Goal: Check status: Check status

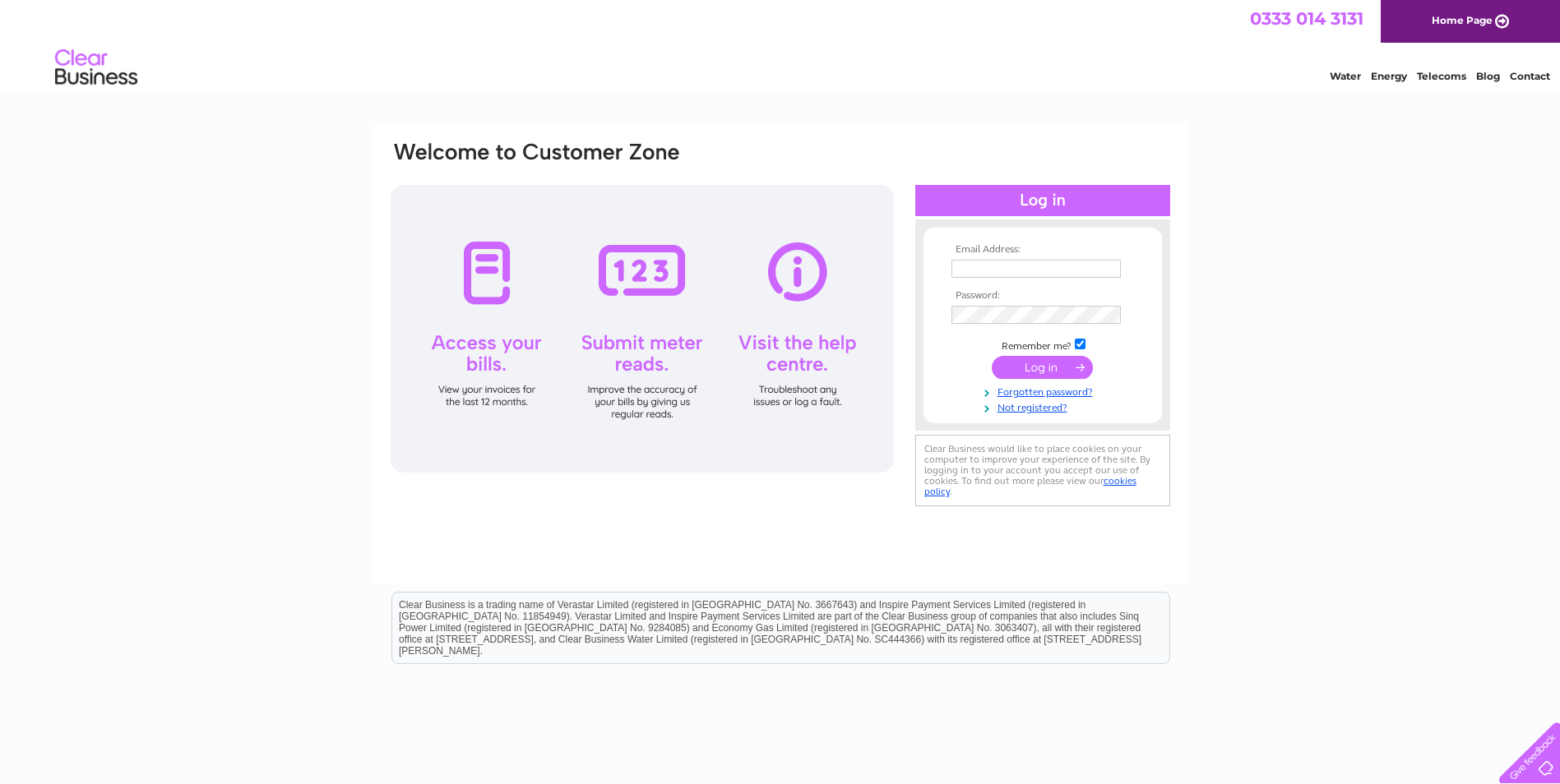
type input "[PERSON_NAME][EMAIL_ADDRESS][DOMAIN_NAME]"
click at [1029, 369] on input "submit" at bounding box center [1043, 368] width 101 height 23
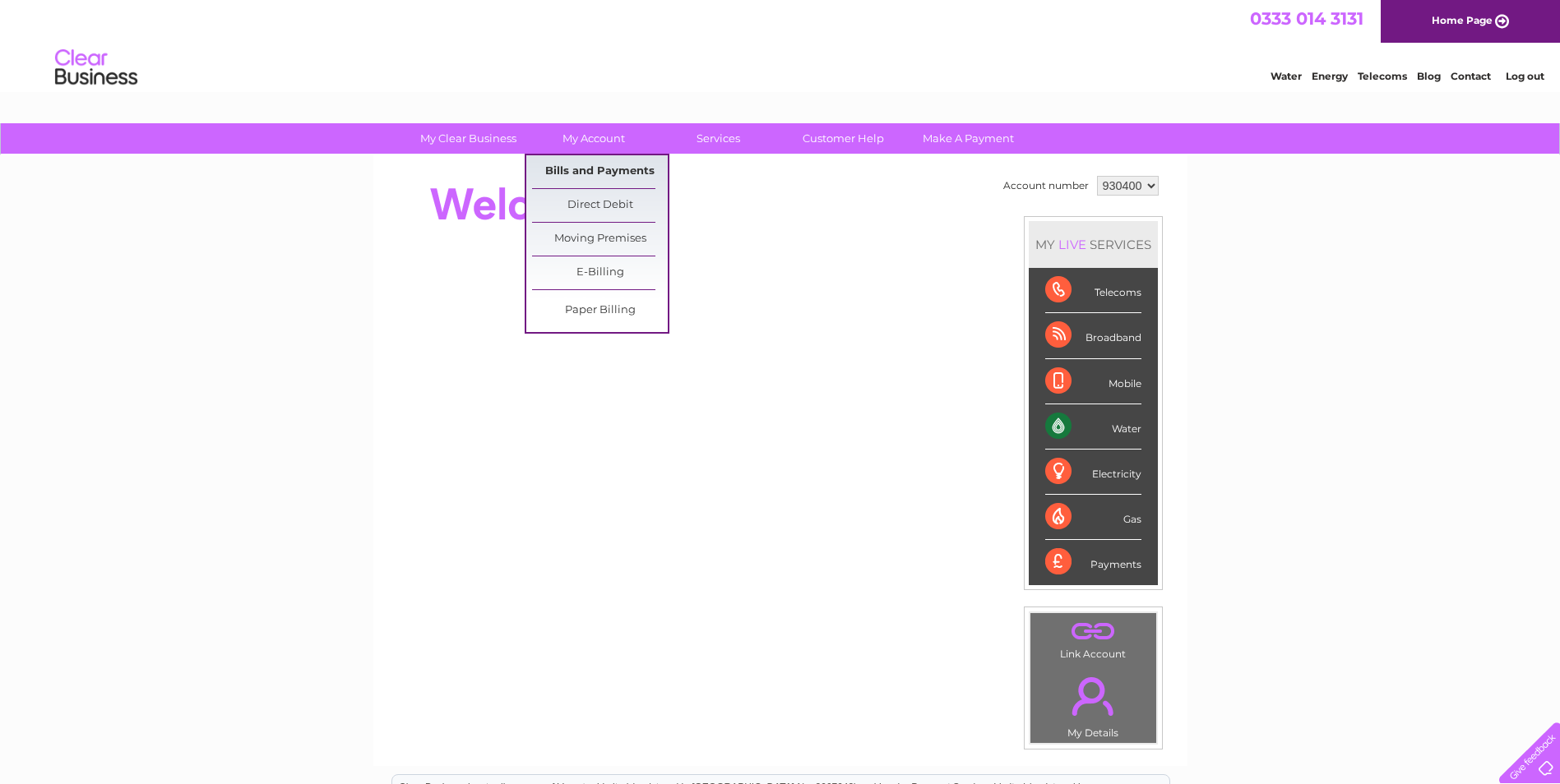
click at [585, 171] on link "Bills and Payments" at bounding box center [600, 171] width 135 height 33
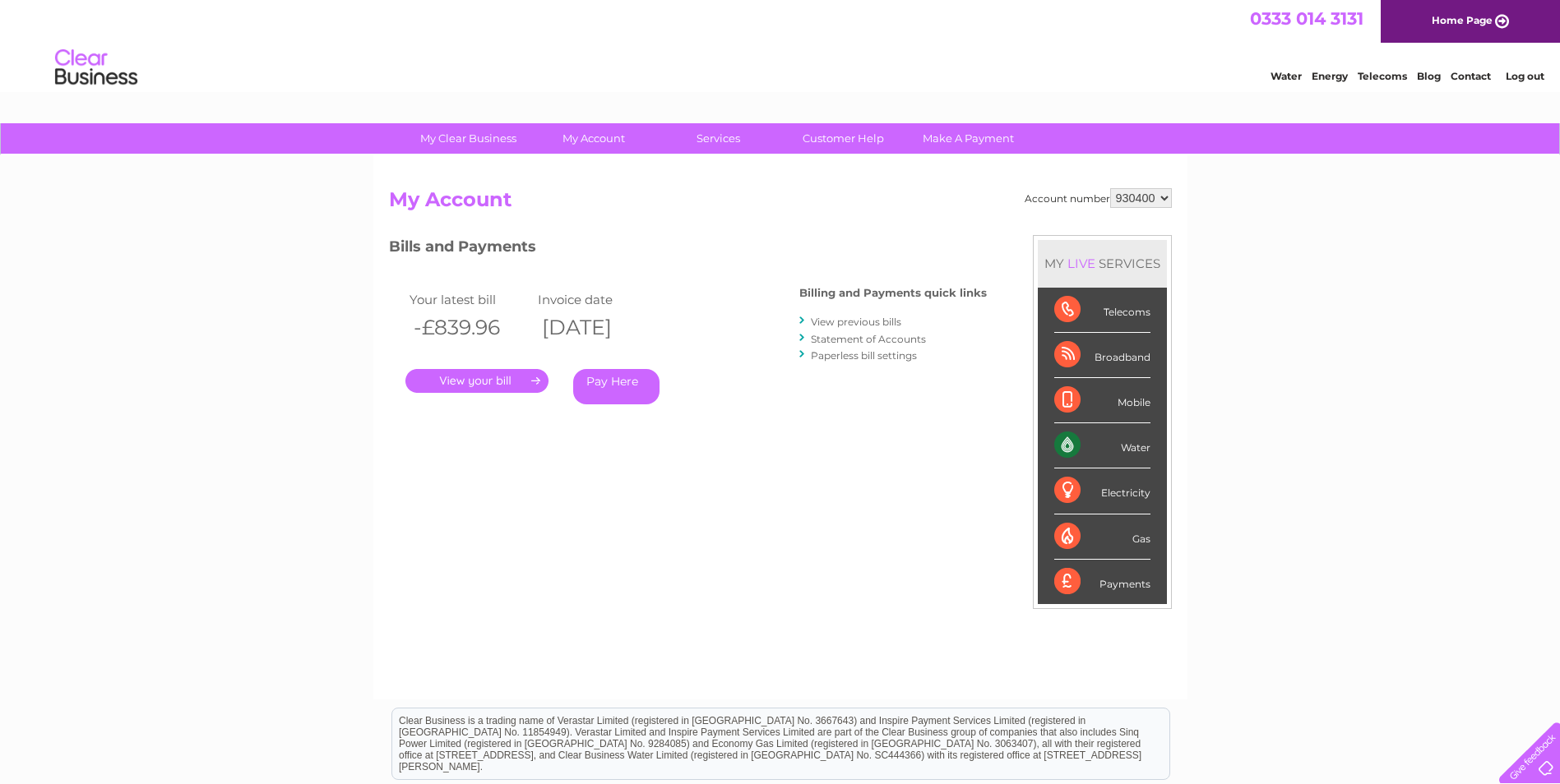
click at [466, 380] on link "." at bounding box center [478, 381] width 143 height 24
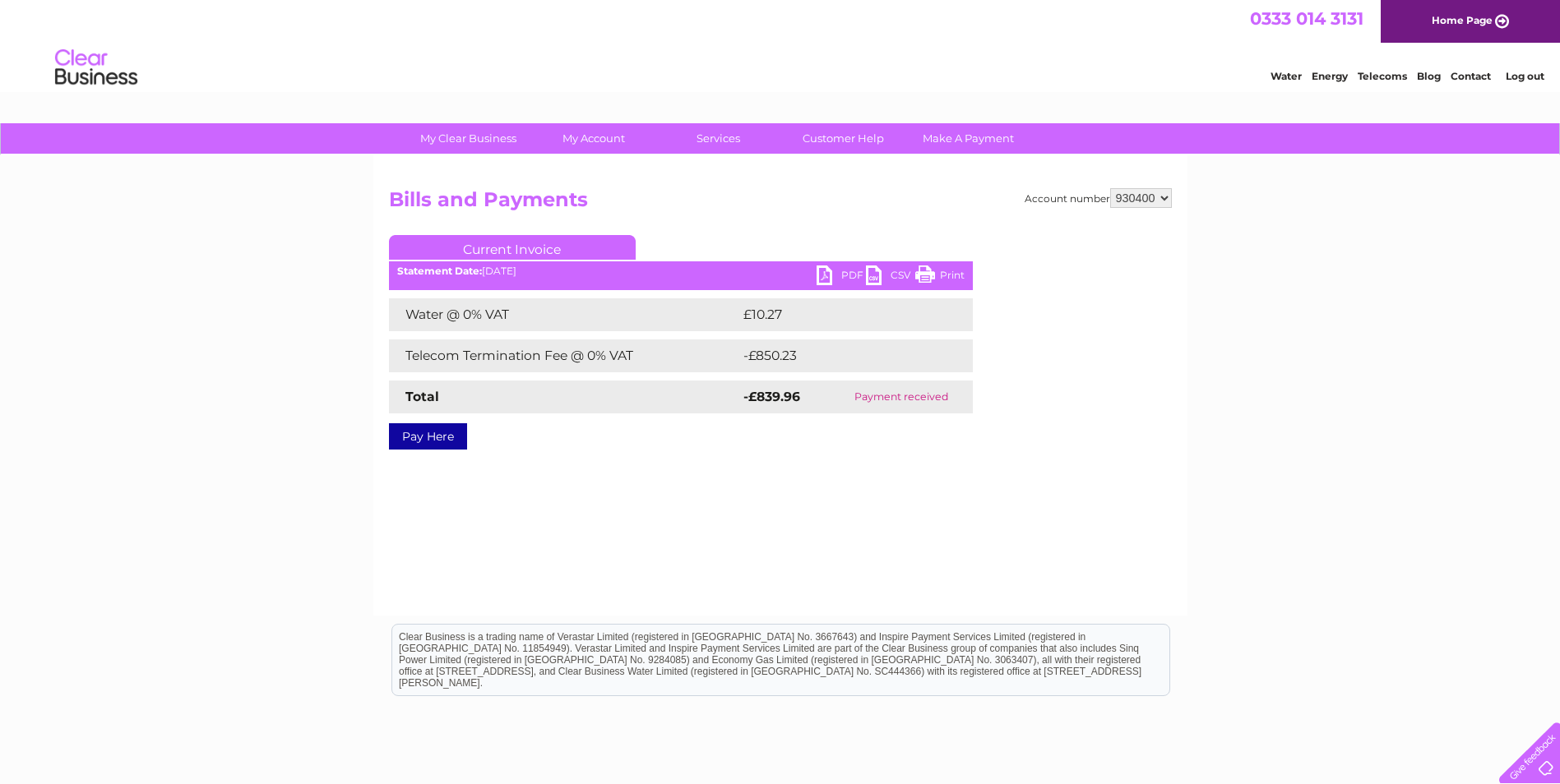
click at [1526, 76] on link "Log out" at bounding box center [1526, 76] width 39 height 12
